Goal: Transaction & Acquisition: Download file/media

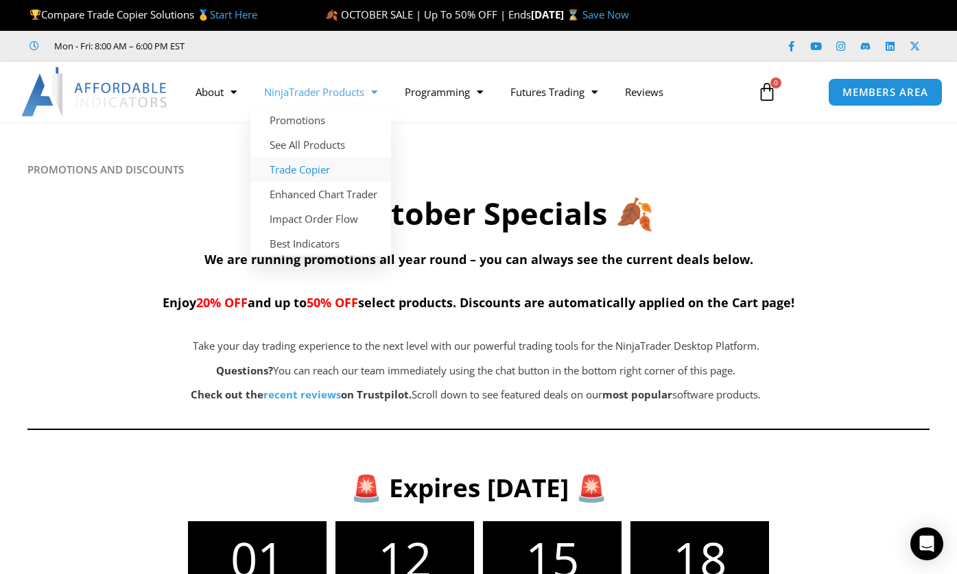
click at [297, 171] on link "Trade Copier" at bounding box center [320, 169] width 141 height 25
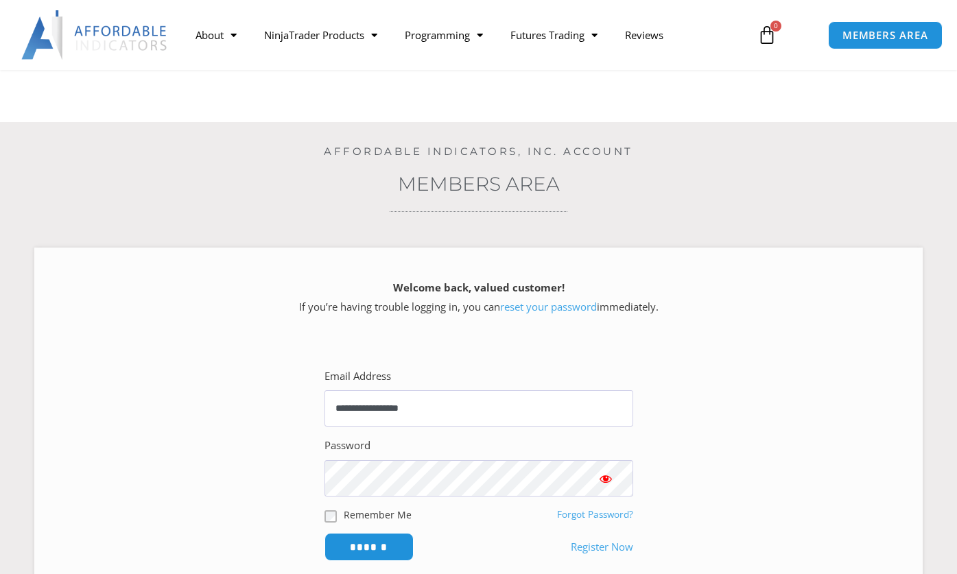
scroll to position [210, 0]
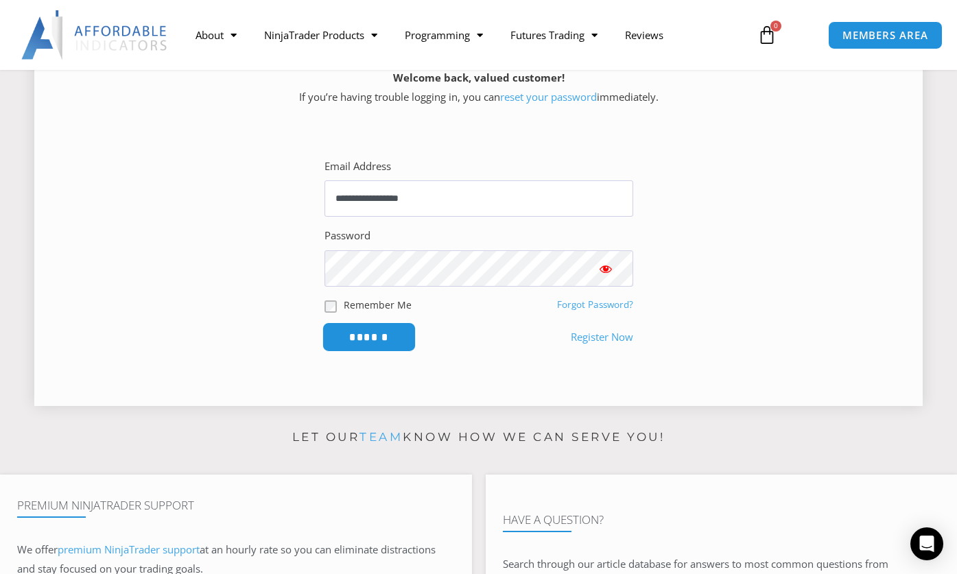
click at [355, 332] on input "******" at bounding box center [369, 336] width 94 height 29
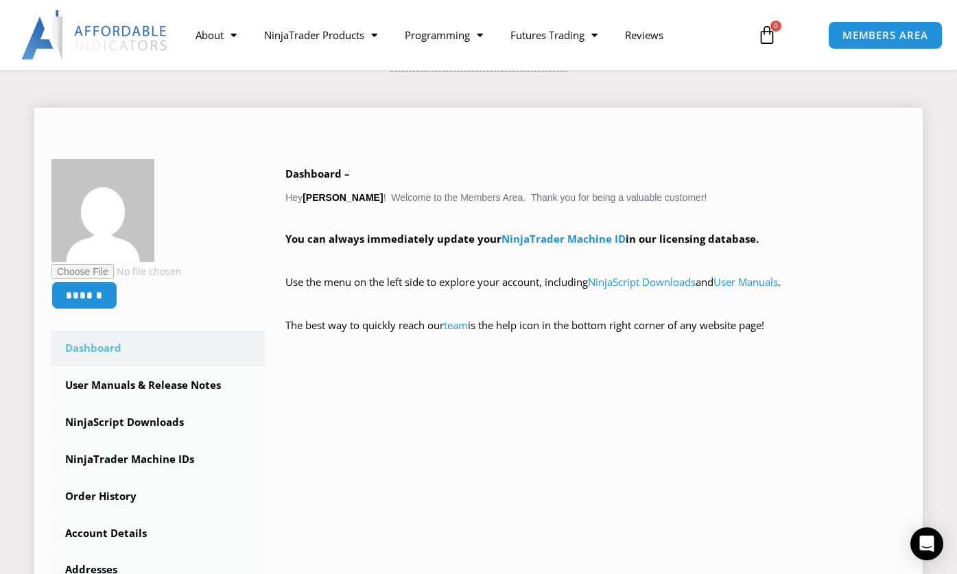
scroll to position [280, 0]
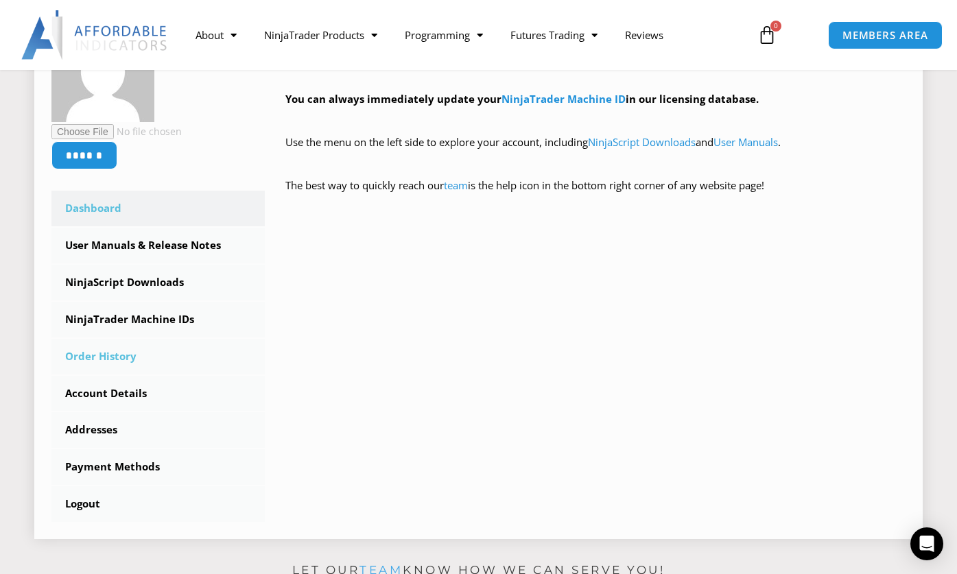
click at [103, 357] on link "Order History" at bounding box center [157, 357] width 213 height 36
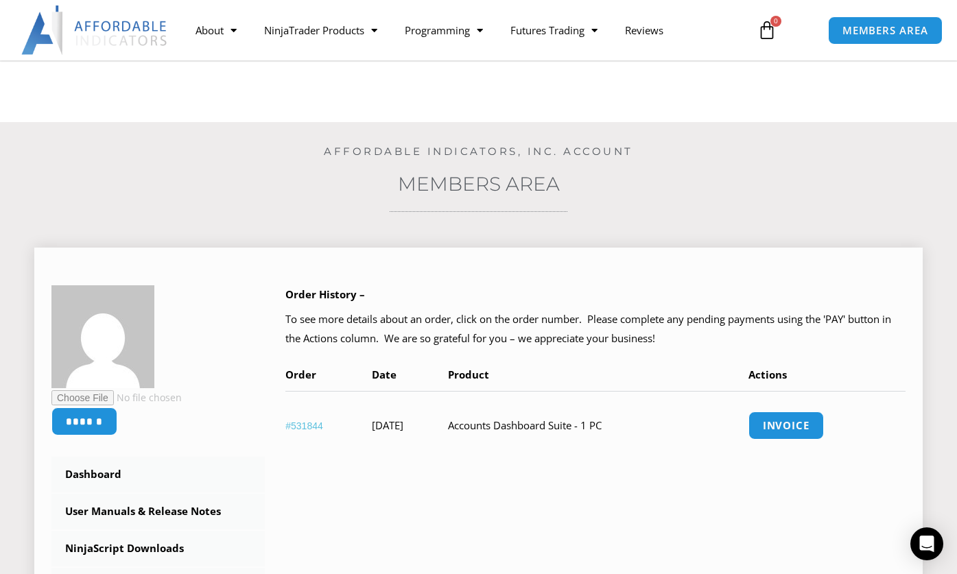
scroll to position [140, 0]
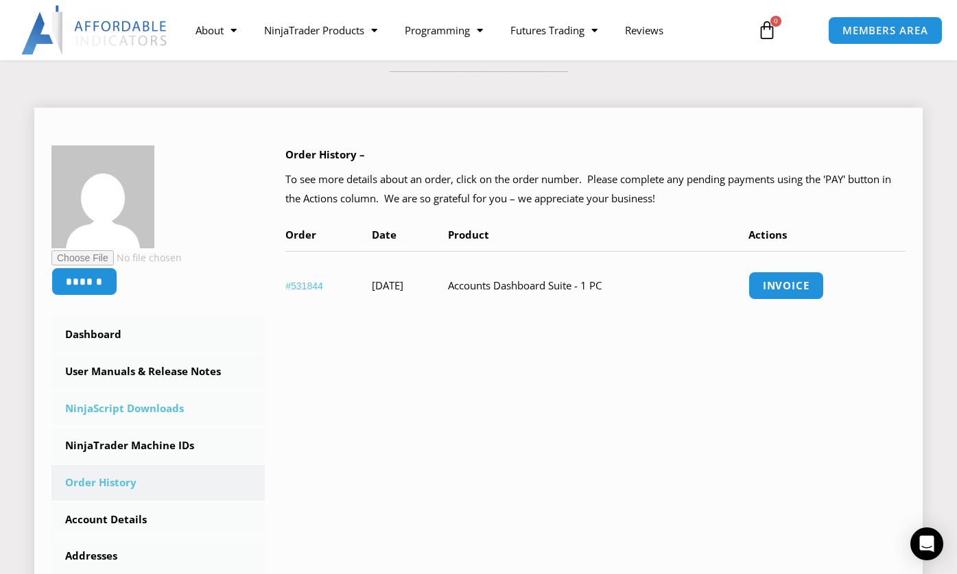
click at [154, 409] on link "NinjaScript Downloads" at bounding box center [157, 409] width 213 height 36
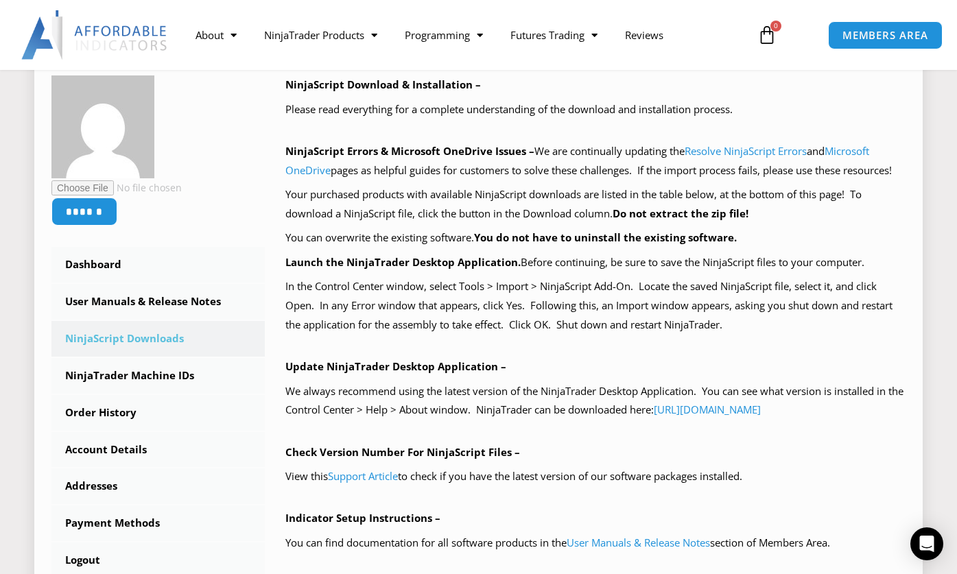
scroll to position [420, 0]
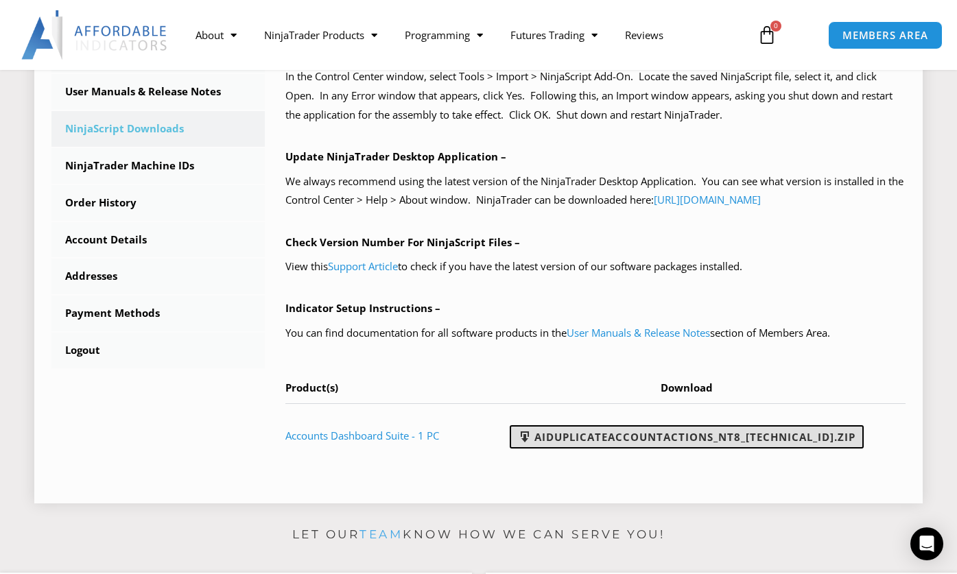
click at [719, 440] on link "AIDuplicateAccountActions_NT8_25.10.2.1.zip" at bounding box center [687, 436] width 354 height 23
